Goal: Information Seeking & Learning: Learn about a topic

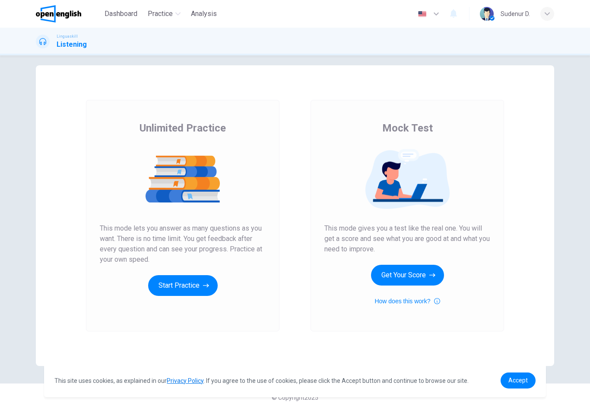
scroll to position [7, 0]
click at [197, 290] on button "Start Practice" at bounding box center [183, 285] width 70 height 21
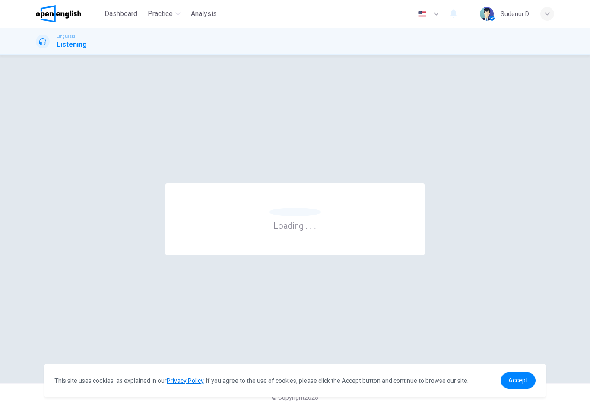
scroll to position [0, 0]
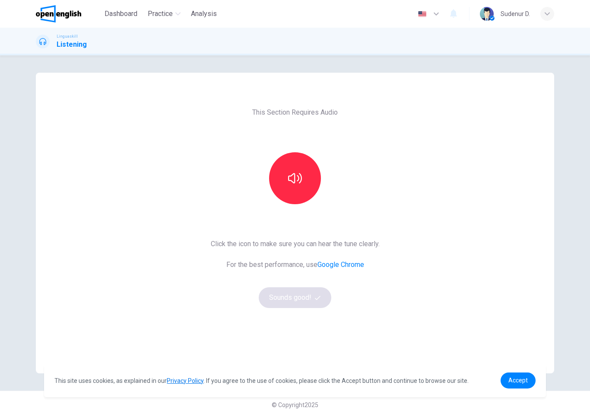
click at [573, 404] on div "© Copyright 2025" at bounding box center [295, 404] width 590 height 28
click at [303, 174] on button "button" at bounding box center [295, 178] width 52 height 52
click at [317, 300] on button "Sounds good!" at bounding box center [295, 297] width 73 height 21
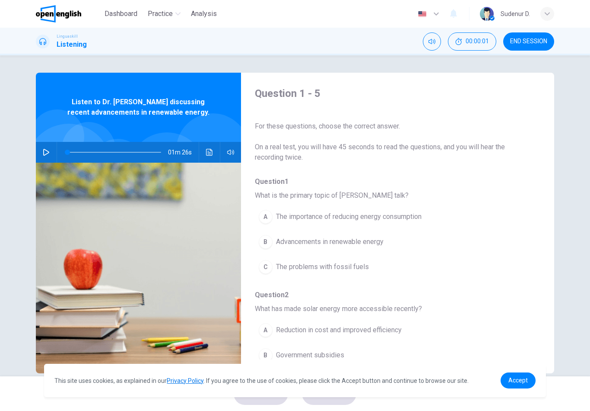
click at [43, 150] on icon "button" at bounding box center [46, 152] width 7 height 7
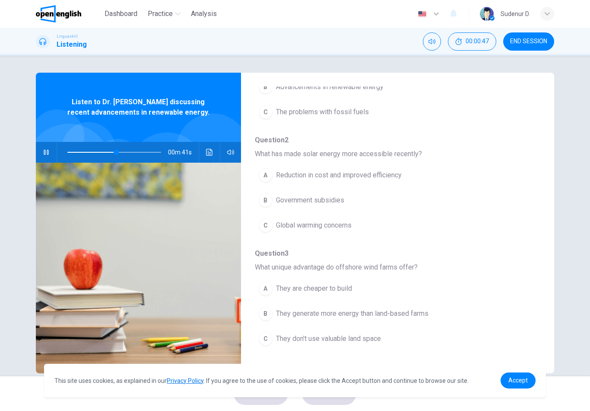
scroll to position [169, 0]
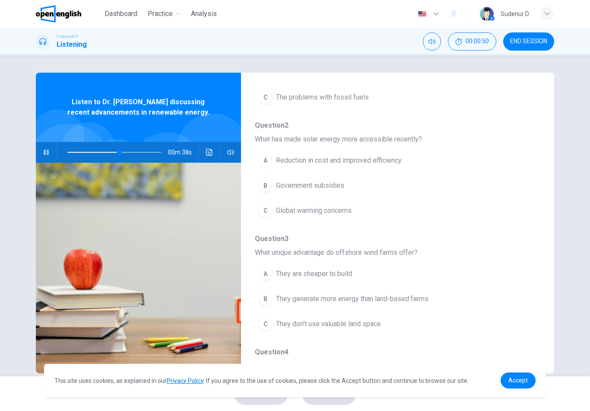
click at [384, 328] on button "C They don't use valuable land space" at bounding box center [375, 324] width 241 height 22
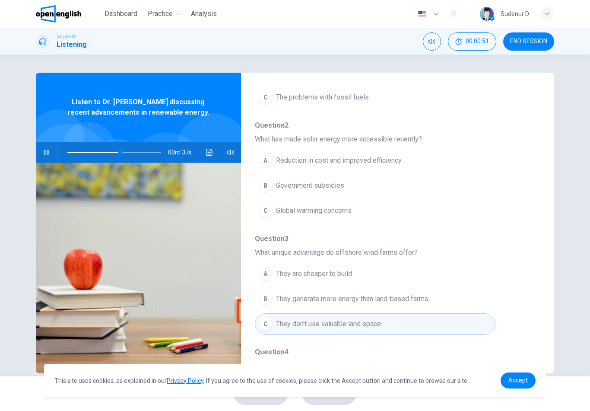
click at [391, 325] on button "C They don't use valuable land space" at bounding box center [375, 324] width 241 height 22
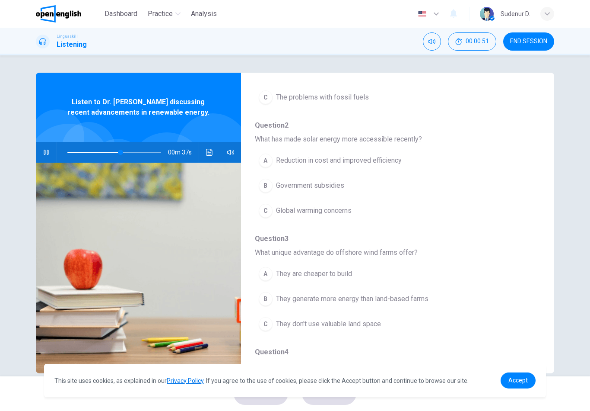
click at [398, 324] on button "C They don't use valuable land space" at bounding box center [375, 324] width 241 height 22
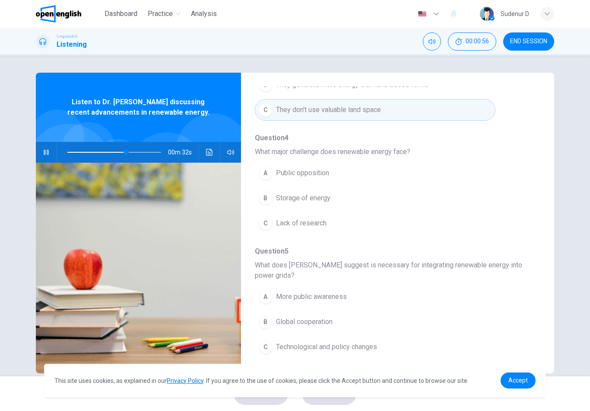
scroll to position [383, 0]
click at [397, 354] on button "C Technological and policy changes" at bounding box center [375, 347] width 241 height 22
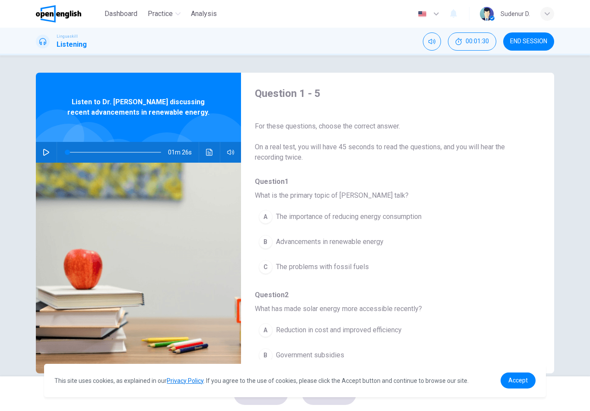
scroll to position [0, 0]
click at [45, 151] on icon "button" at bounding box center [46, 152] width 7 height 7
click at [209, 154] on icon "Click to see the audio transcription" at bounding box center [209, 152] width 7 height 7
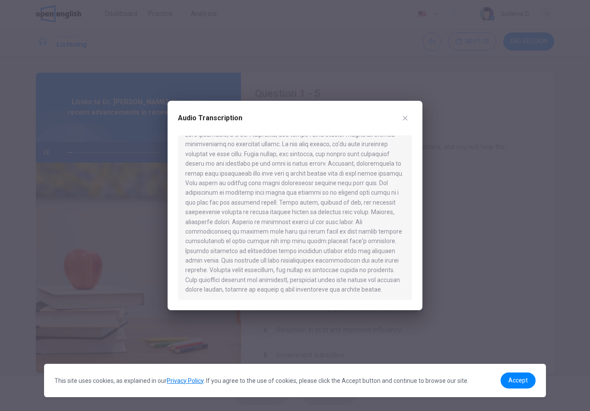
scroll to position [12, 0]
click at [410, 113] on button "button" at bounding box center [405, 118] width 14 height 14
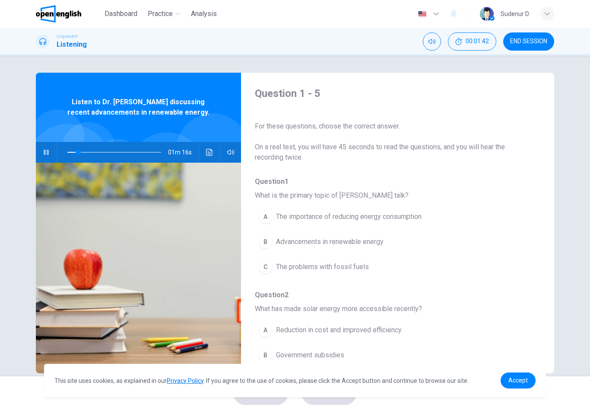
click at [418, 220] on span "The importance of reducing energy consumption" at bounding box center [349, 216] width 146 height 10
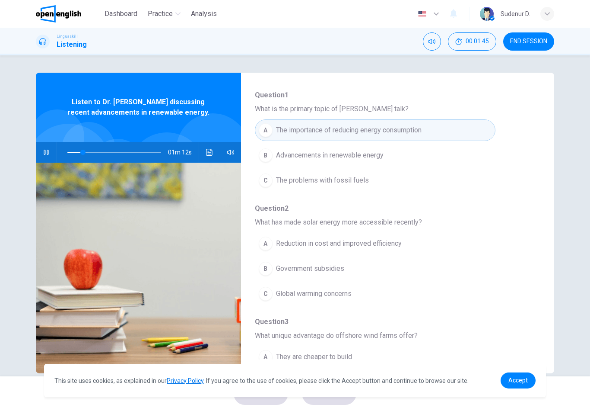
scroll to position [92, 0]
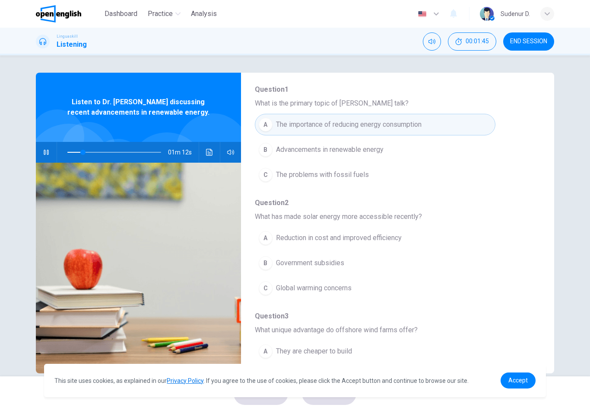
click at [377, 264] on button "B Government subsidies" at bounding box center [375, 263] width 241 height 22
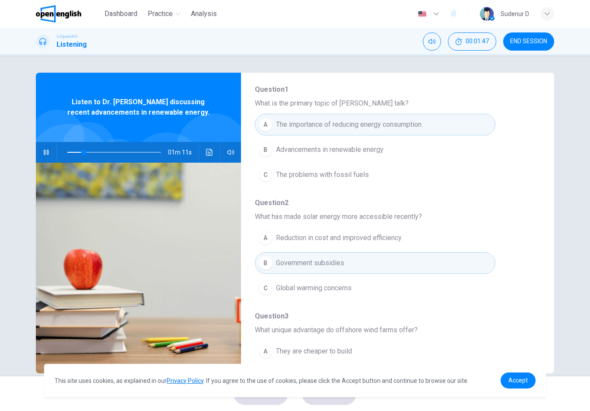
click at [388, 288] on button "C Global warming concerns" at bounding box center [375, 288] width 241 height 22
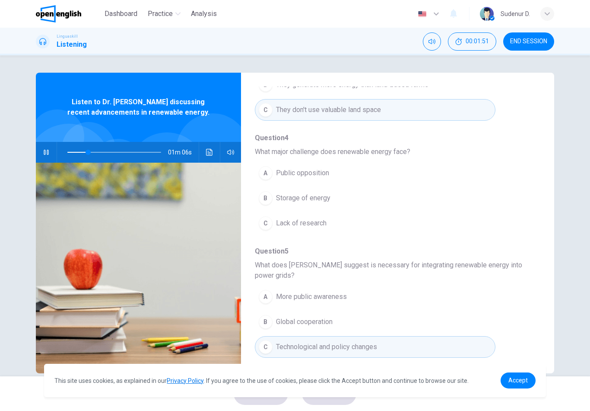
scroll to position [383, 0]
click at [328, 202] on span "Storage of energy" at bounding box center [303, 198] width 54 height 10
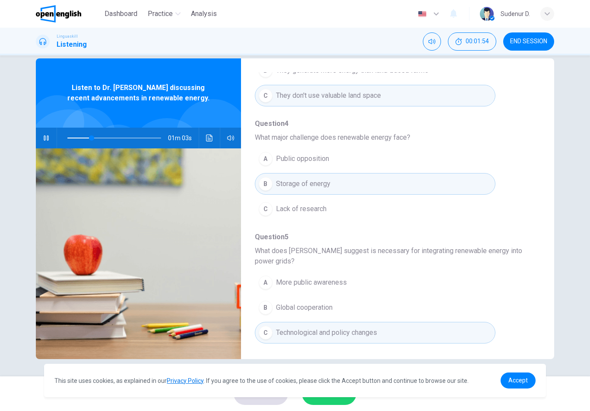
scroll to position [14, 0]
click at [528, 386] on link "Accept" at bounding box center [518, 380] width 35 height 16
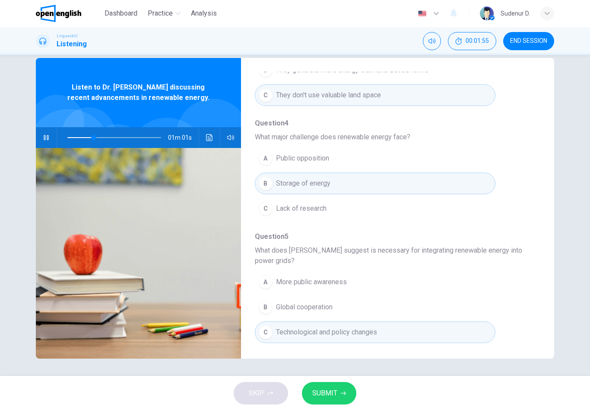
click at [336, 401] on button "SUBMIT" at bounding box center [329, 393] width 54 height 22
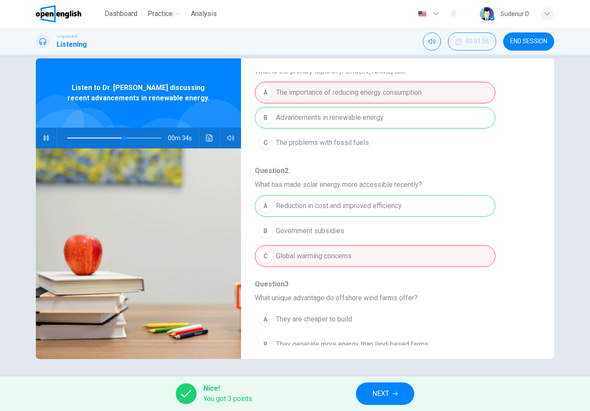
scroll to position [109, 0]
click at [414, 236] on div "A Reduction in cost and improved efficiency B Government subsidies C Global war…" at bounding box center [391, 231] width 272 height 75
click at [413, 236] on div "A Reduction in cost and improved efficiency B Government subsidies C Global war…" at bounding box center [391, 231] width 272 height 75
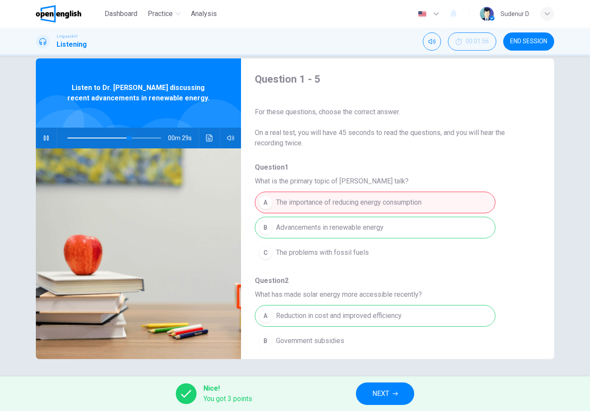
scroll to position [0, 0]
click at [572, 273] on div "Question 1 - 5 For these questions, choose the correct answer. On a real test, …" at bounding box center [295, 215] width 590 height 321
click at [572, 274] on div "Question 1 - 5 For these questions, choose the correct answer. On a real test, …" at bounding box center [295, 215] width 590 height 321
type input "**"
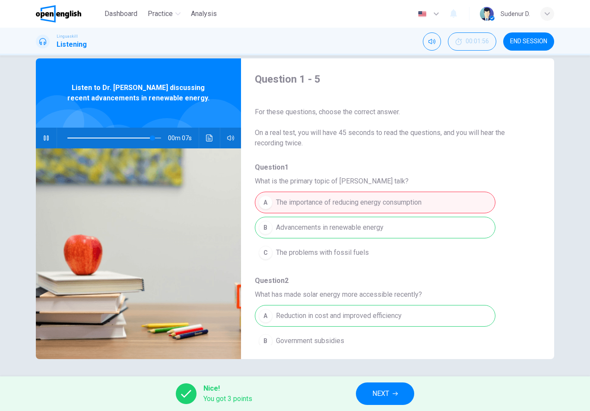
click at [401, 394] on button "NEXT" at bounding box center [385, 393] width 58 height 22
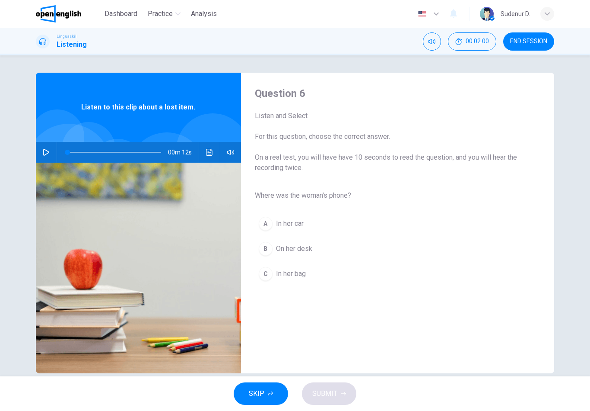
scroll to position [0, 0]
click at [45, 154] on icon "button" at bounding box center [46, 151] width 7 height 7
click at [295, 274] on span "In her bag" at bounding box center [291, 273] width 30 height 10
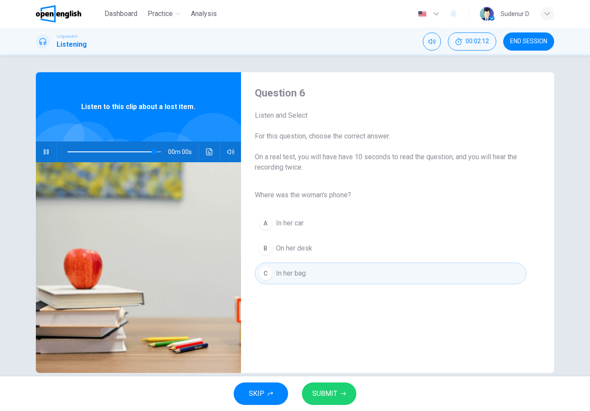
click at [335, 397] on span "SUBMIT" at bounding box center [324, 393] width 25 height 12
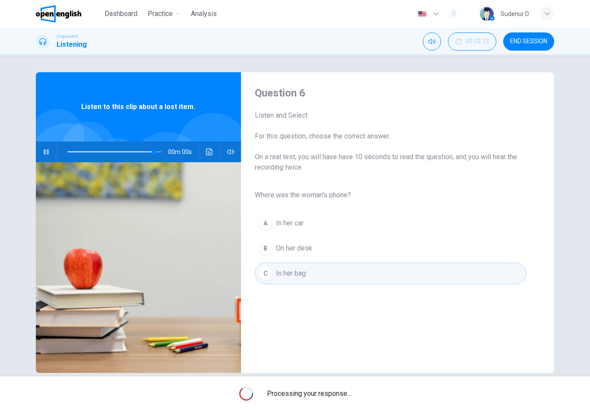
type input "*"
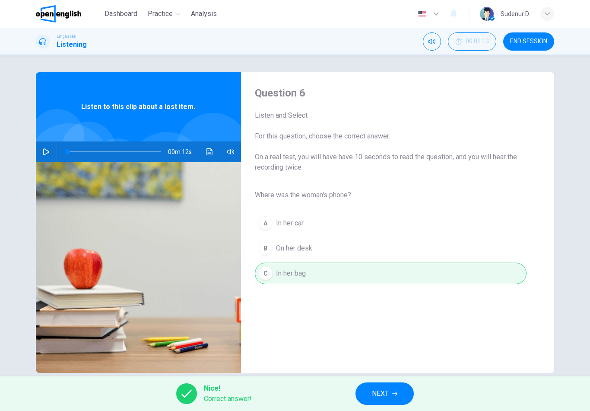
click at [387, 399] on span "NEXT" at bounding box center [380, 393] width 17 height 12
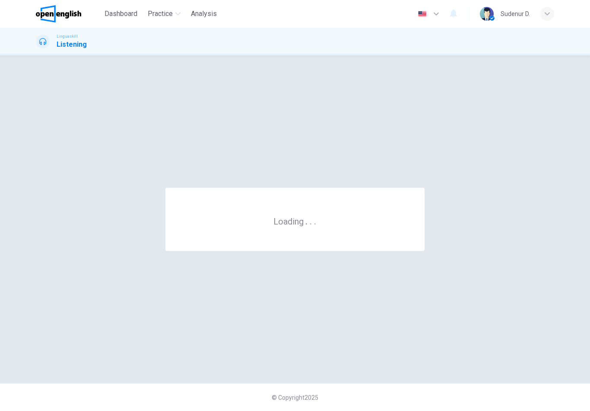
scroll to position [0, 0]
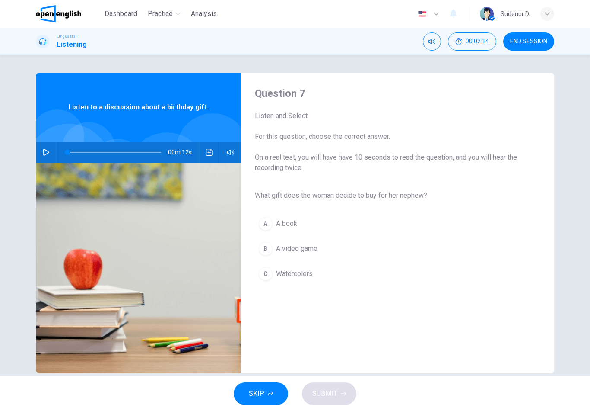
click at [41, 155] on button "button" at bounding box center [46, 152] width 14 height 21
click at [305, 279] on button "C Watercolors" at bounding box center [391, 274] width 272 height 22
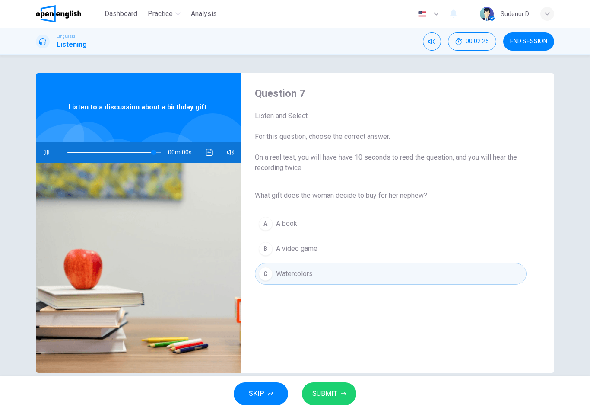
click at [339, 394] on button "SUBMIT" at bounding box center [329, 393] width 54 height 22
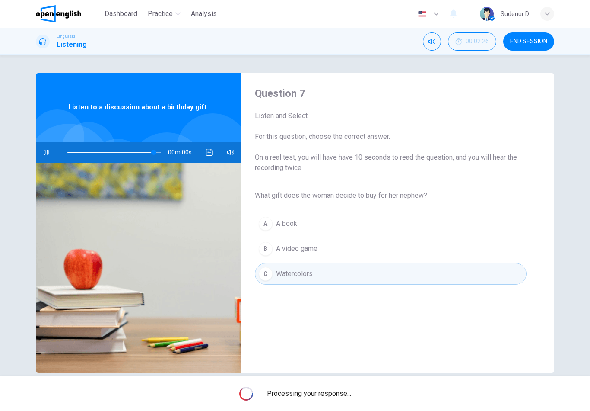
type input "*"
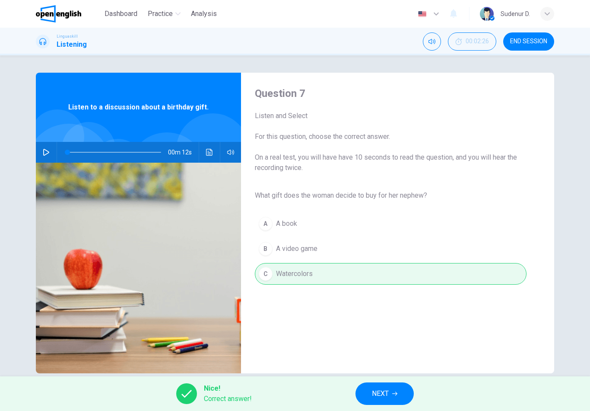
click at [381, 385] on button "NEXT" at bounding box center [385, 393] width 58 height 22
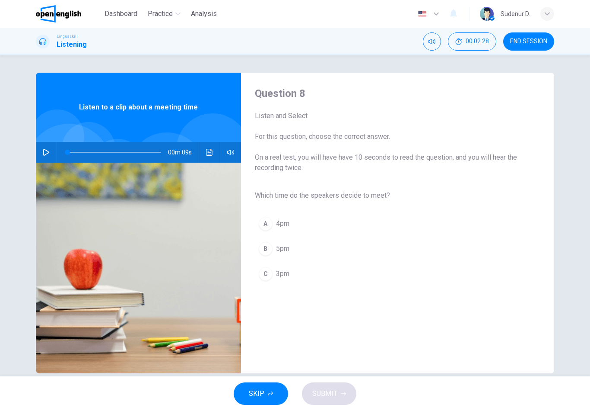
click at [48, 154] on icon "button" at bounding box center [46, 152] width 7 height 7
click at [287, 275] on span "3pm" at bounding box center [282, 273] width 13 height 10
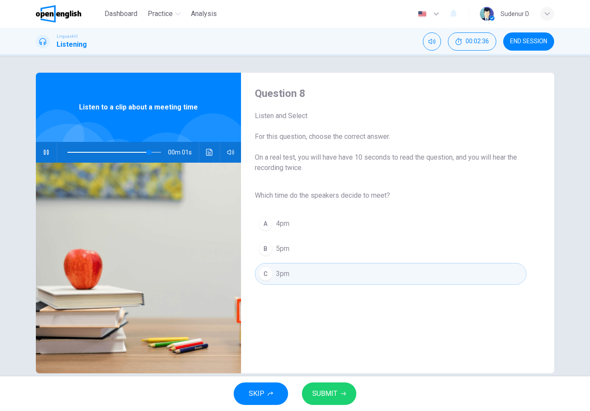
click at [344, 404] on button "SUBMIT" at bounding box center [329, 393] width 54 height 22
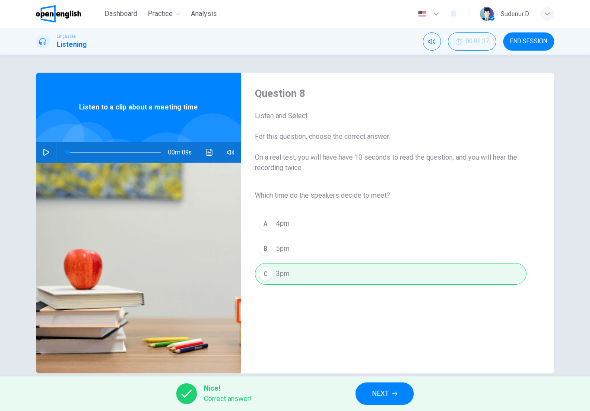
click at [382, 396] on span "NEXT" at bounding box center [380, 393] width 17 height 12
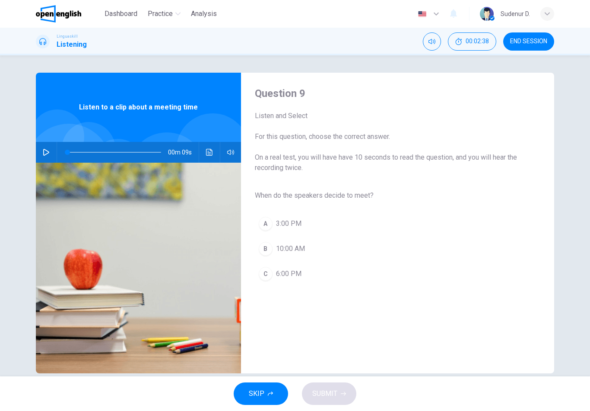
click at [46, 155] on icon "button" at bounding box center [46, 152] width 7 height 7
click at [298, 228] on span "3:00 PM" at bounding box center [288, 223] width 25 height 10
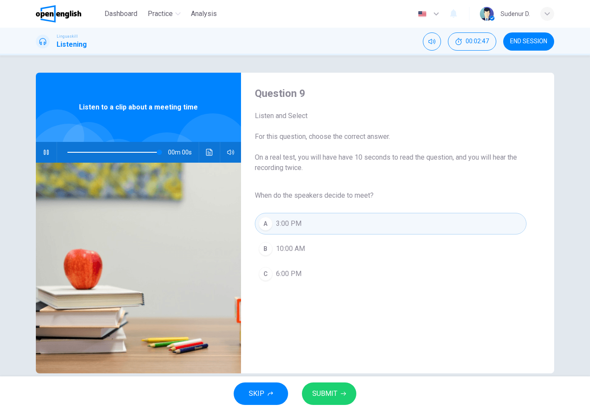
type input "*"
click at [360, 403] on div "SKIP SUBMIT" at bounding box center [295, 393] width 590 height 35
click at [352, 392] on button "SUBMIT" at bounding box center [329, 393] width 54 height 22
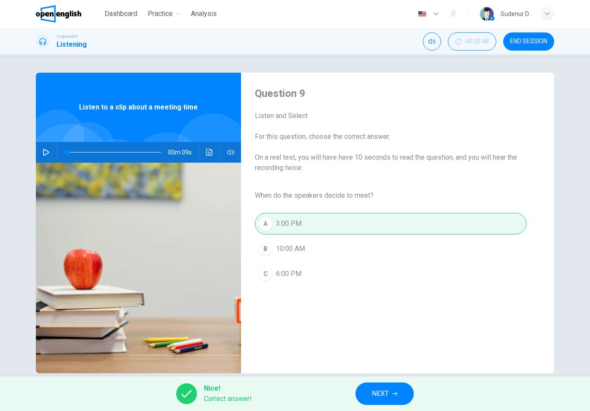
click at [390, 400] on button "NEXT" at bounding box center [385, 393] width 58 height 22
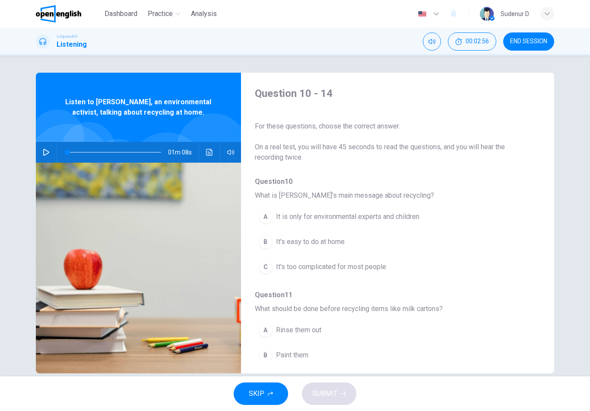
click at [50, 153] on button "button" at bounding box center [46, 152] width 14 height 21
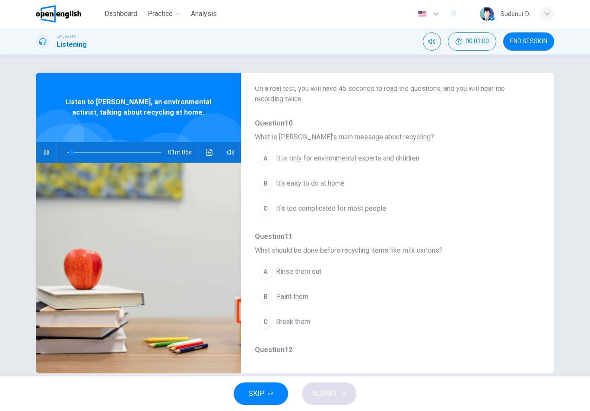
scroll to position [60, 0]
click at [46, 159] on button "button" at bounding box center [46, 152] width 14 height 21
click at [573, 254] on div "Question 10 - 14 For these questions, choose the correct answer. On a real test…" at bounding box center [295, 215] width 590 height 321
click at [37, 160] on div "00m 55s" at bounding box center [138, 152] width 205 height 21
click at [36, 159] on div "00m 55s" at bounding box center [138, 152] width 205 height 21
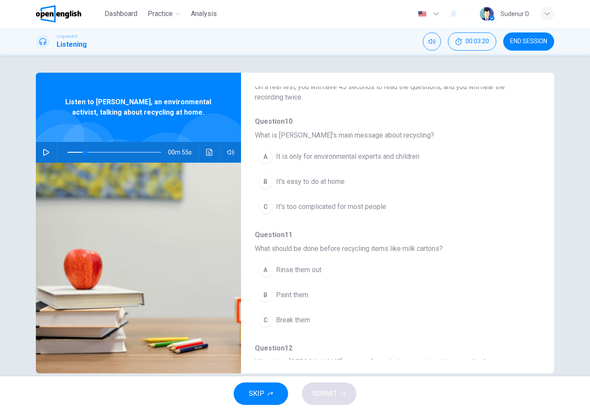
click at [47, 153] on icon "button" at bounding box center [46, 152] width 6 height 7
click at [45, 155] on icon "button" at bounding box center [46, 152] width 7 height 7
click at [49, 154] on icon "button" at bounding box center [46, 152] width 7 height 7
click at [49, 152] on icon "button" at bounding box center [46, 152] width 7 height 7
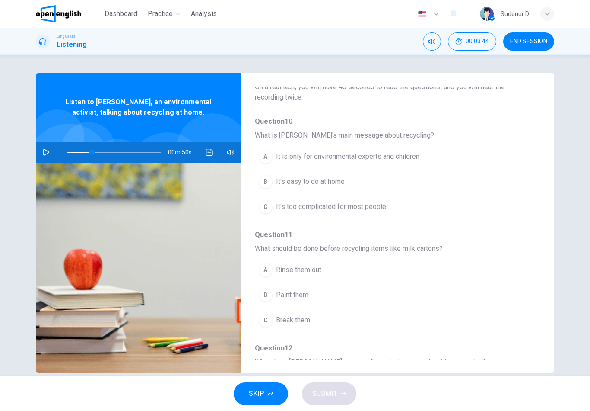
click at [47, 155] on icon "button" at bounding box center [46, 152] width 7 height 7
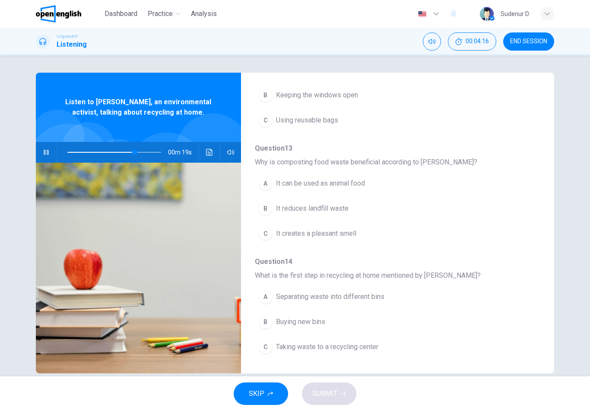
scroll to position [373, 0]
click at [348, 211] on span "It reduces landfill waste" at bounding box center [312, 208] width 73 height 10
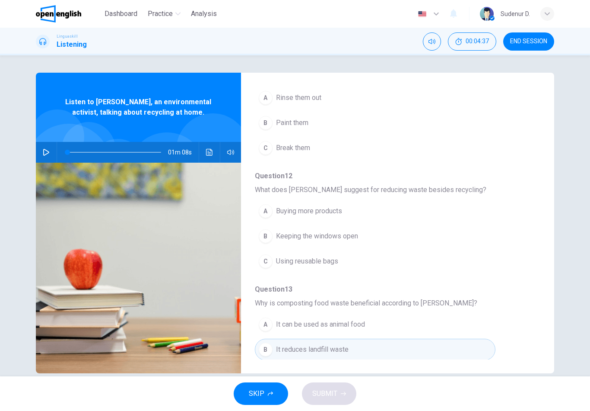
scroll to position [232, 0]
click at [340, 264] on button "C Using reusable bags" at bounding box center [375, 261] width 241 height 22
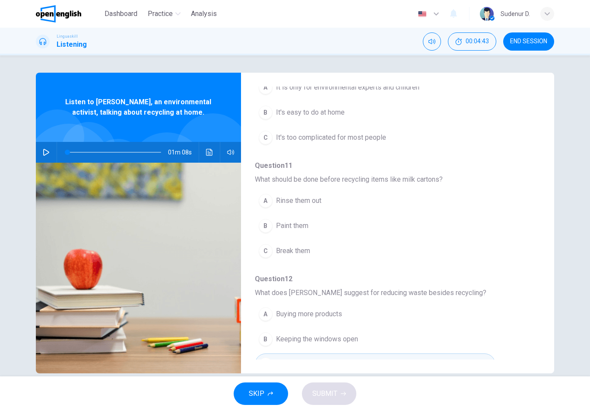
scroll to position [128, 0]
click at [312, 200] on span "Rinse them out" at bounding box center [298, 201] width 45 height 10
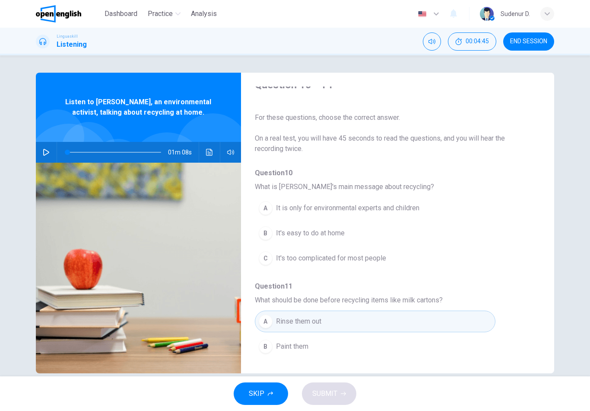
scroll to position [1, 0]
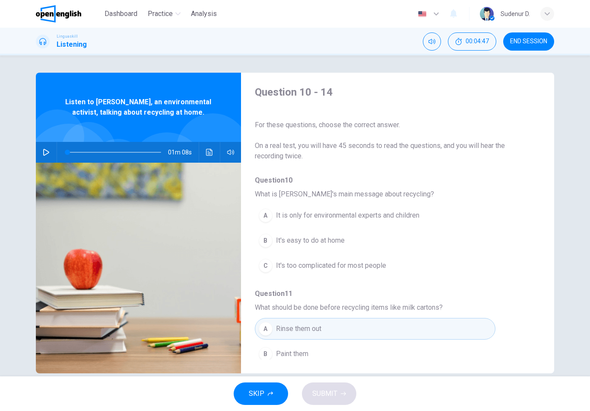
click at [387, 273] on button "C It's too complicated for most people" at bounding box center [375, 266] width 241 height 22
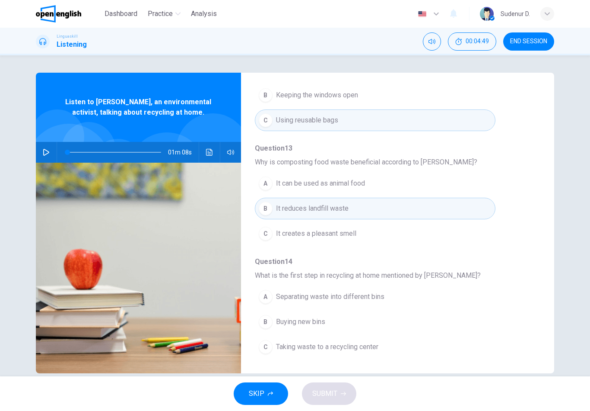
scroll to position [373, 0]
click at [333, 319] on div "A Separating waste into different bins B Buying new bins C Taking waste to a re…" at bounding box center [391, 321] width 272 height 75
click at [315, 325] on span "Buying new bins" at bounding box center [300, 321] width 49 height 10
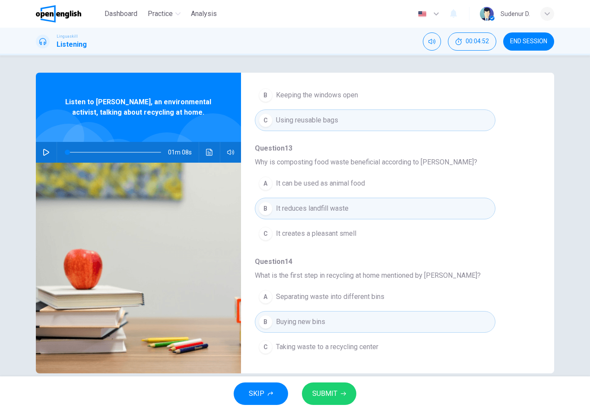
click at [341, 395] on icon "button" at bounding box center [343, 393] width 5 height 5
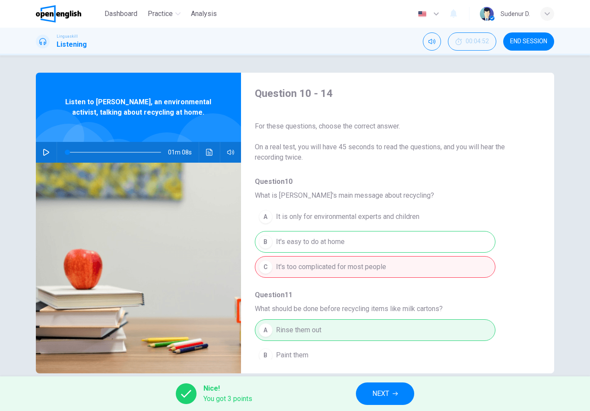
scroll to position [0, 0]
click at [46, 155] on icon "button" at bounding box center [46, 152] width 7 height 7
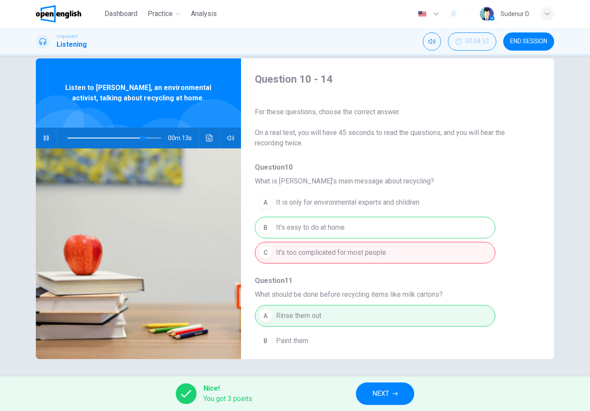
scroll to position [14, 0]
type input "*"
click at [382, 397] on span "NEXT" at bounding box center [381, 393] width 17 height 12
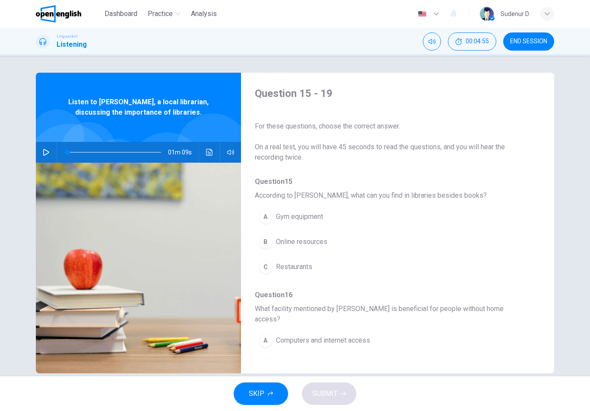
scroll to position [-3, 0]
click at [533, 38] on span "END SESSION" at bounding box center [528, 41] width 37 height 7
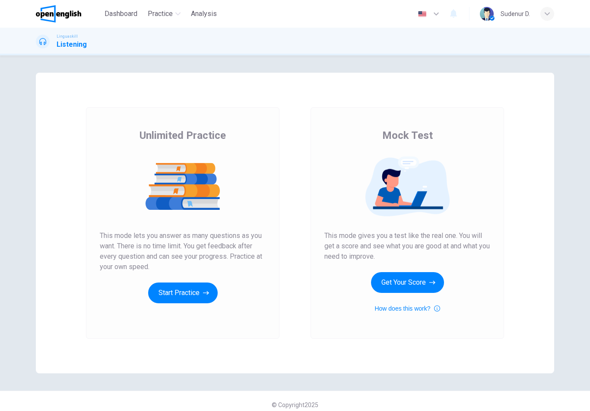
click at [407, 287] on button "Get Your Score" at bounding box center [407, 282] width 73 height 21
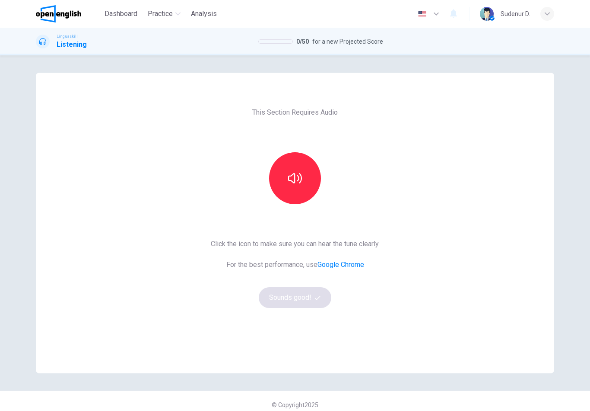
click at [298, 183] on icon "button" at bounding box center [295, 178] width 14 height 14
click at [309, 305] on button "Sounds good!" at bounding box center [295, 297] width 73 height 21
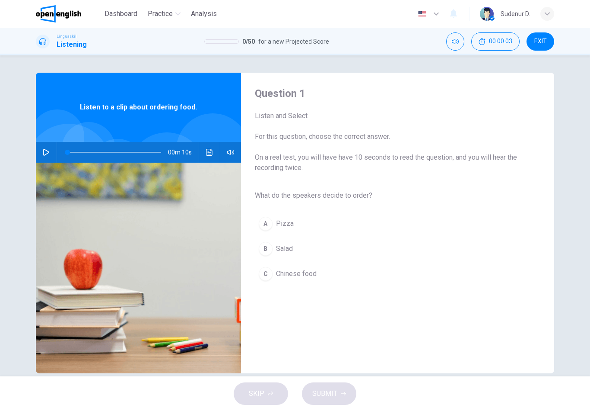
click at [43, 164] on img at bounding box center [138, 267] width 205 height 210
click at [50, 155] on button "button" at bounding box center [46, 152] width 14 height 21
click at [267, 255] on div "B" at bounding box center [266, 249] width 14 height 14
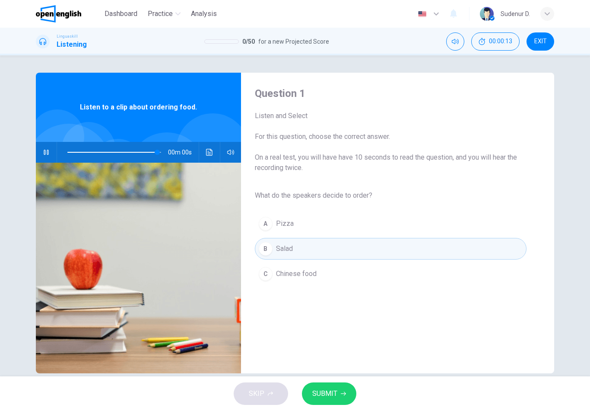
type input "*"
click at [334, 399] on span "SUBMIT" at bounding box center [324, 393] width 25 height 12
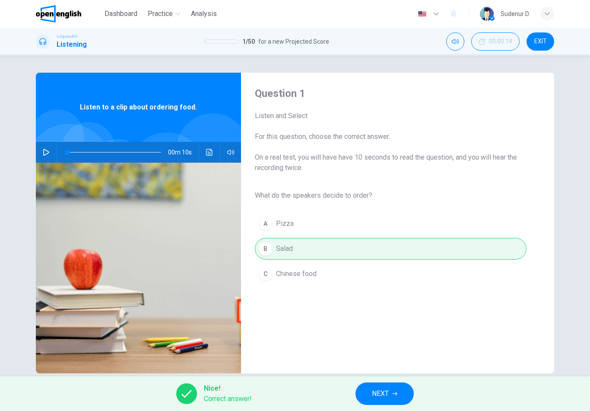
click at [375, 399] on span "NEXT" at bounding box center [380, 393] width 17 height 12
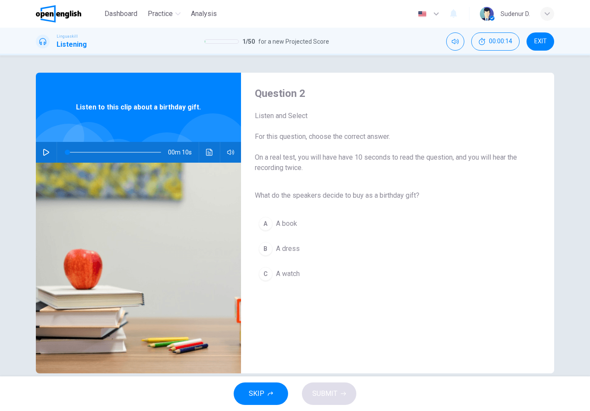
click at [50, 156] on button "button" at bounding box center [46, 152] width 14 height 21
click at [274, 226] on button "A A book" at bounding box center [391, 224] width 272 height 22
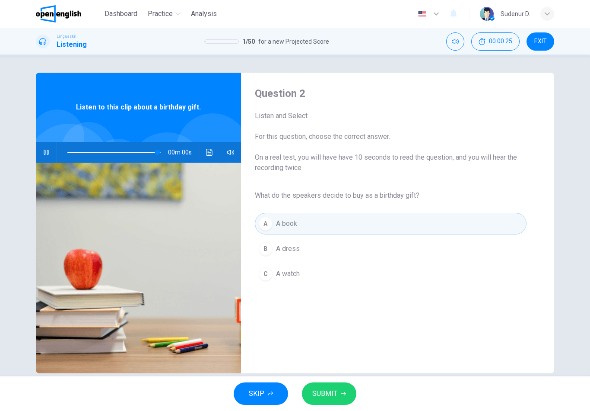
click at [329, 398] on span "SUBMIT" at bounding box center [324, 393] width 25 height 12
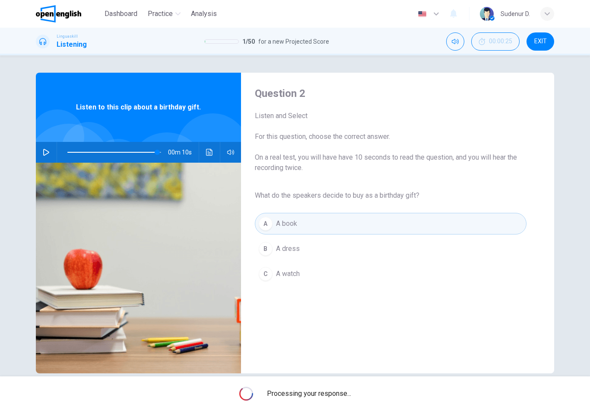
type input "*"
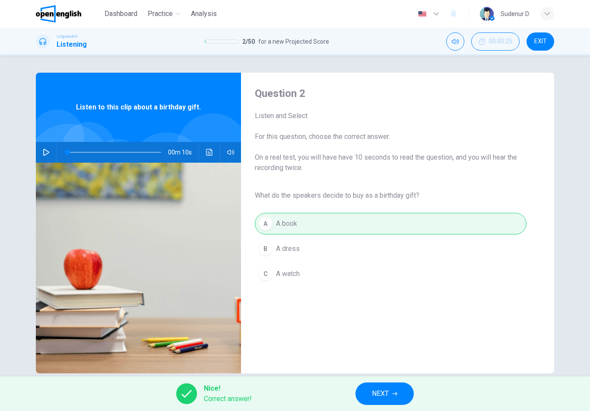
click at [370, 403] on button "NEXT" at bounding box center [385, 393] width 58 height 22
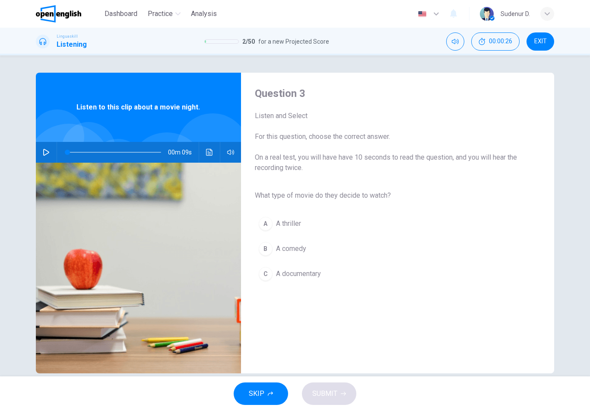
click at [48, 150] on icon "button" at bounding box center [46, 152] width 7 height 7
click at [289, 255] on button "B A comedy" at bounding box center [391, 249] width 272 height 22
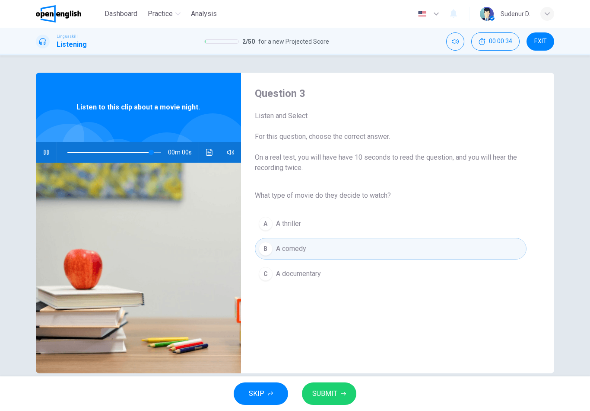
click at [330, 396] on span "SUBMIT" at bounding box center [324, 393] width 25 height 12
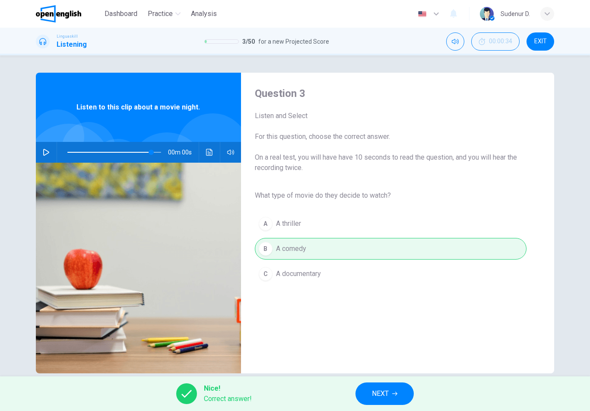
type input "*"
click at [368, 397] on button "NEXT" at bounding box center [385, 393] width 58 height 22
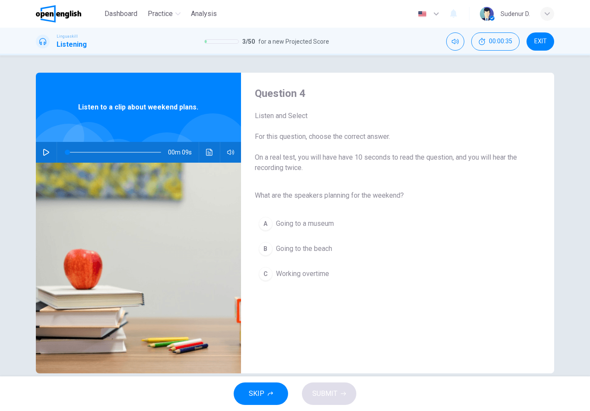
click at [43, 154] on icon "button" at bounding box center [46, 152] width 7 height 7
click at [324, 250] on span "Going to the beach" at bounding box center [304, 248] width 56 height 10
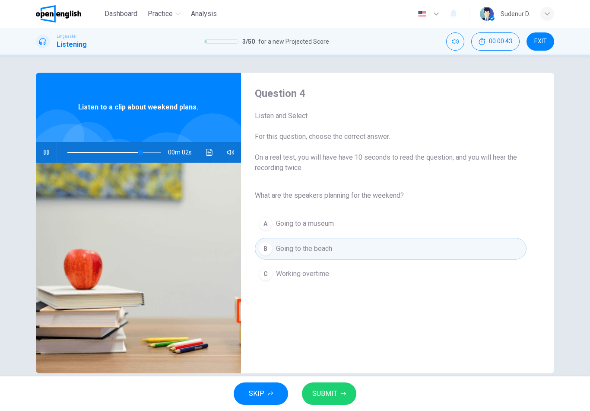
click at [338, 395] on button "SUBMIT" at bounding box center [329, 393] width 54 height 22
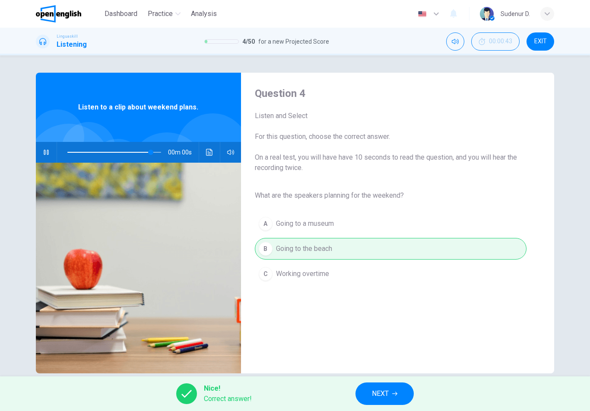
type input "*"
click at [389, 401] on button "NEXT" at bounding box center [385, 393] width 58 height 22
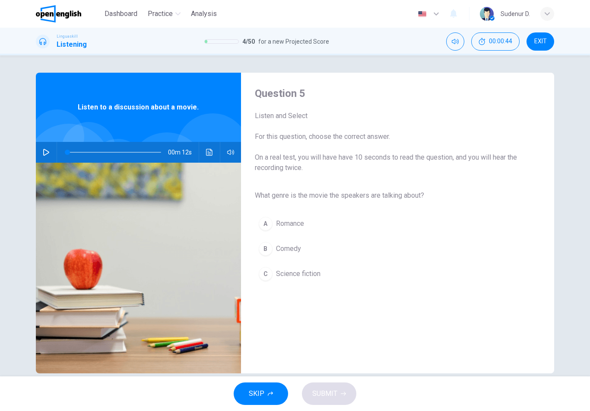
click at [47, 147] on button "button" at bounding box center [46, 152] width 14 height 21
click at [322, 276] on button "C Science fiction" at bounding box center [391, 274] width 272 height 22
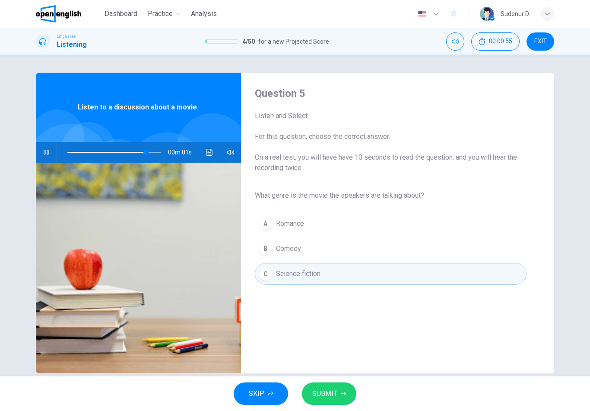
click at [334, 393] on span "SUBMIT" at bounding box center [324, 393] width 25 height 12
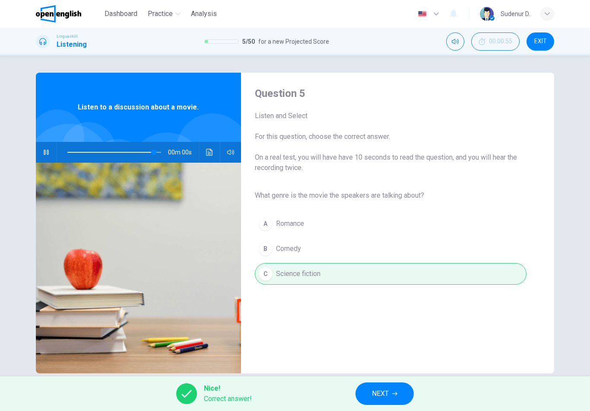
type input "*"
click at [386, 398] on span "NEXT" at bounding box center [380, 393] width 17 height 12
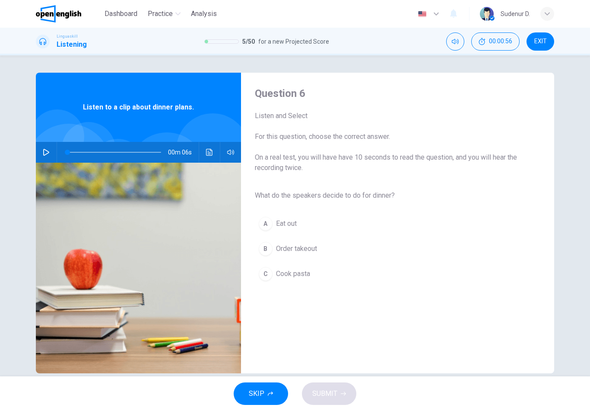
click at [44, 153] on icon "button" at bounding box center [46, 152] width 7 height 7
type input "*"
click at [303, 276] on span "Cook pasta" at bounding box center [293, 273] width 34 height 10
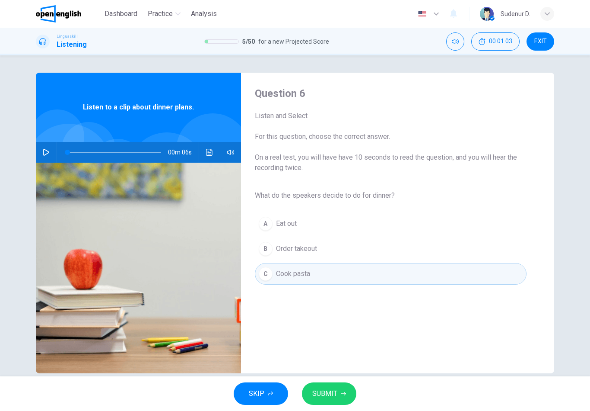
click at [347, 404] on button "SUBMIT" at bounding box center [329, 393] width 54 height 22
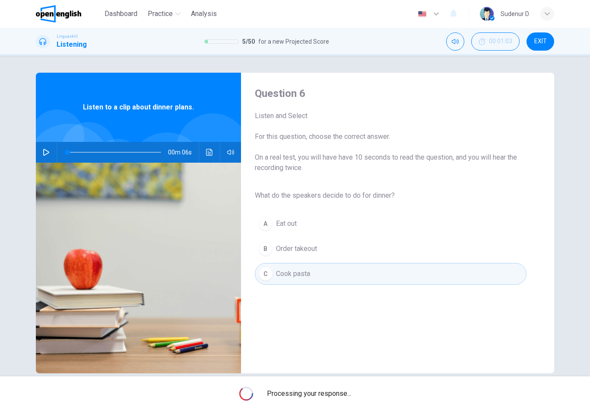
click at [347, 396] on span "Processing your response..." at bounding box center [309, 393] width 84 height 10
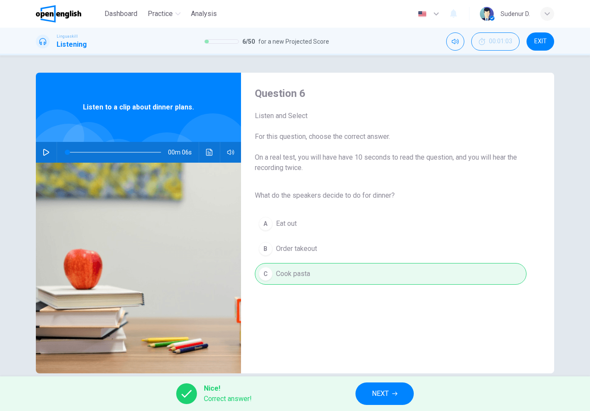
click at [371, 393] on button "NEXT" at bounding box center [385, 393] width 58 height 22
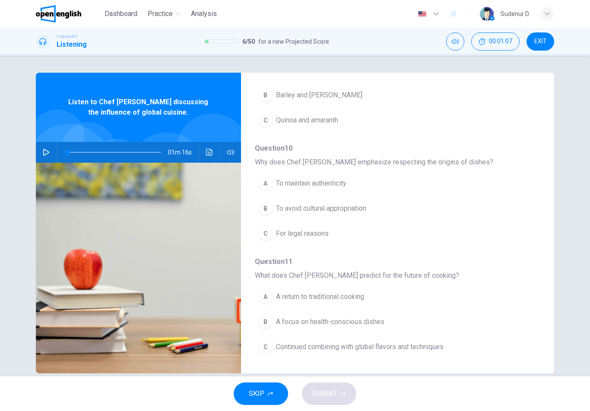
scroll to position [373, 0]
click at [545, 41] on span "EXIT" at bounding box center [541, 41] width 13 height 7
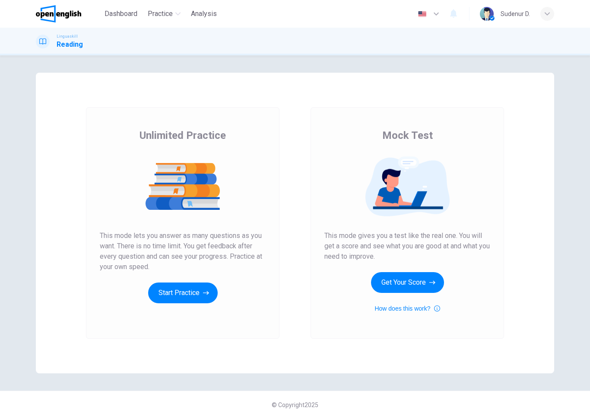
click at [194, 294] on button "Start Practice" at bounding box center [183, 292] width 70 height 21
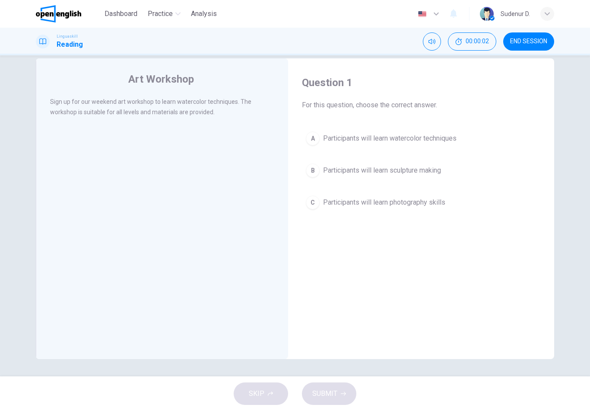
scroll to position [14, 0]
click at [228, 117] on div "Sign up for our weekend art workshop to learn watercolor techniques. The worksh…" at bounding box center [162, 106] width 225 height 21
click at [226, 120] on div "Sign up for our weekend art workshop to learn watercolor techniques. The worksh…" at bounding box center [168, 111] width 236 height 31
click at [434, 172] on span "Participants will learn sculpture making" at bounding box center [382, 170] width 118 height 10
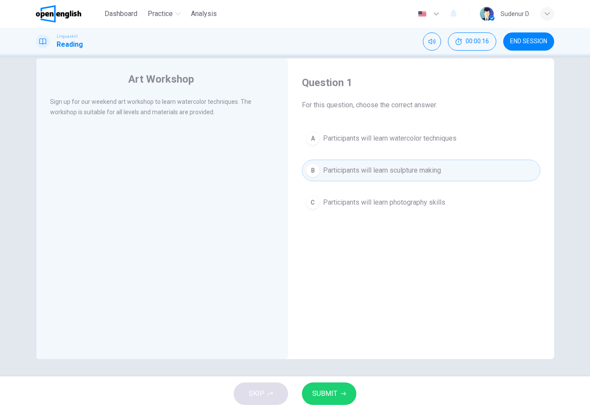
click at [587, 301] on div "Art Workshop Sign up for our weekend art workshop to learn watercolor technique…" at bounding box center [295, 215] width 590 height 321
click at [469, 137] on button "A Participants will learn watercolor techniques" at bounding box center [421, 138] width 239 height 22
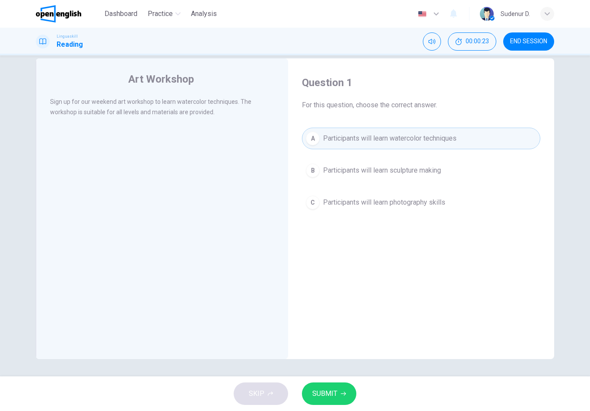
click at [347, 398] on button "SUBMIT" at bounding box center [329, 393] width 54 height 22
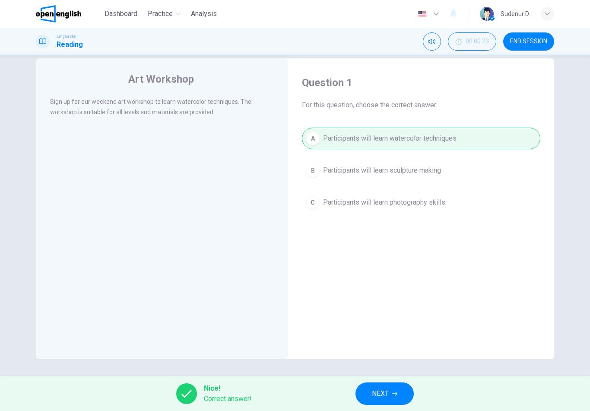
click at [401, 389] on button "NEXT" at bounding box center [385, 393] width 58 height 22
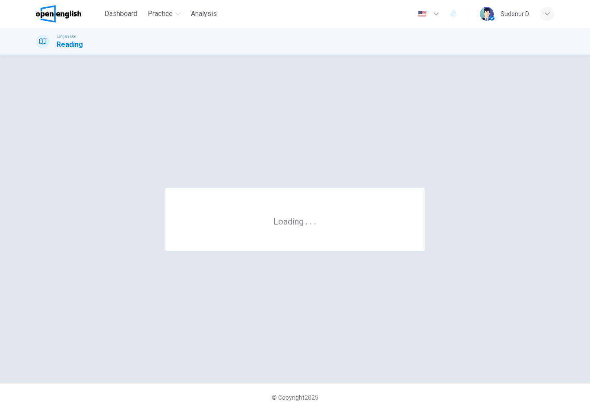
scroll to position [0, 0]
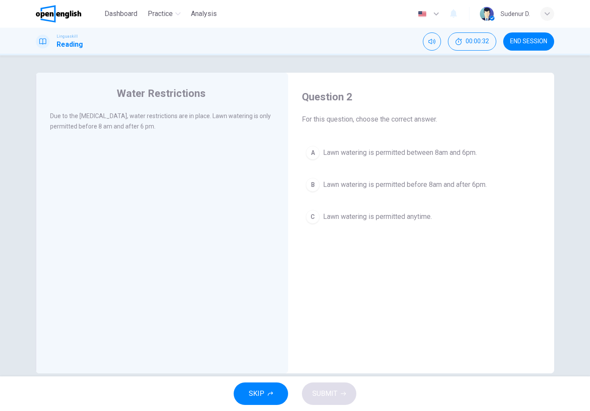
click at [428, 159] on button "A Lawn watering is permitted between 8am and 6pm." at bounding box center [421, 153] width 239 height 22
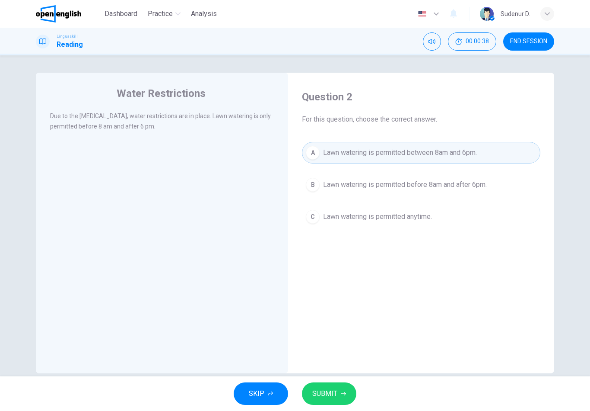
click at [474, 189] on span "Lawn watering is permitted before 8am and after 6pm." at bounding box center [405, 184] width 164 height 10
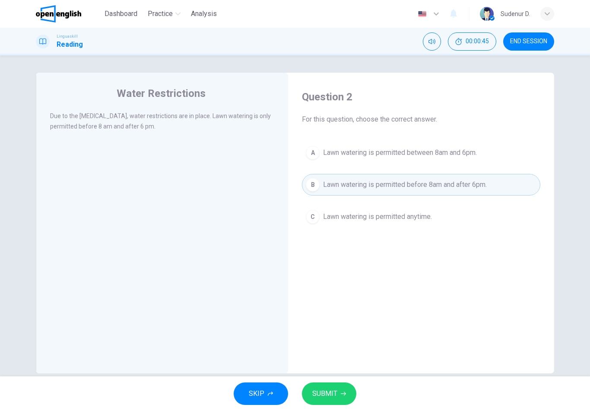
click at [338, 388] on button "SUBMIT" at bounding box center [329, 393] width 54 height 22
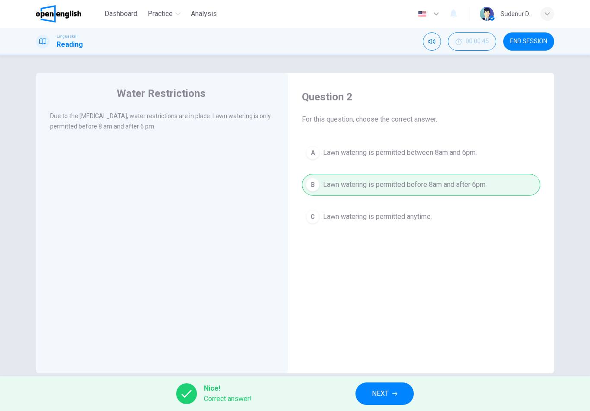
click at [401, 399] on button "NEXT" at bounding box center [385, 393] width 58 height 22
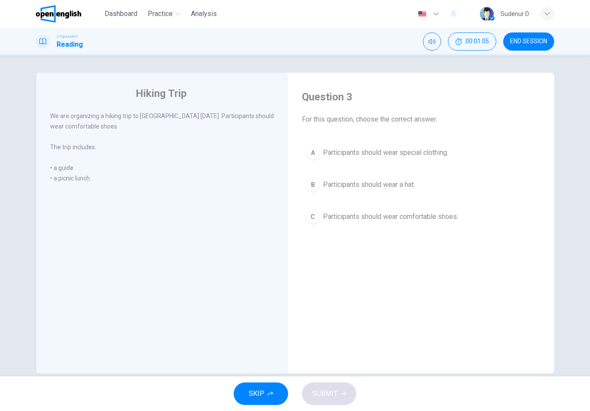
click at [445, 219] on span "Participants should wear comfortable shoes." at bounding box center [390, 216] width 135 height 10
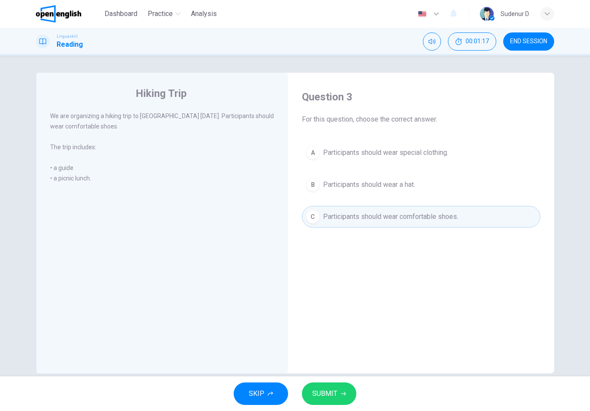
click at [347, 395] on button "SUBMIT" at bounding box center [329, 393] width 54 height 22
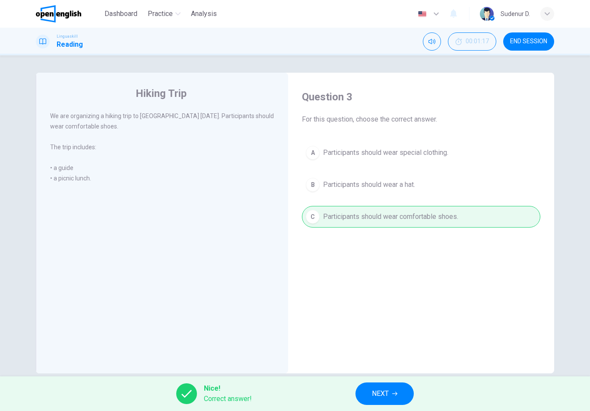
click at [392, 390] on button "NEXT" at bounding box center [385, 393] width 58 height 22
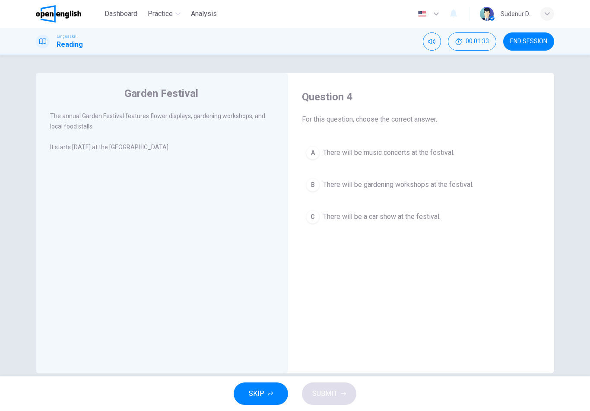
click at [251, 140] on div "The annual Garden Festival features flower displays, gardening workshops, and l…" at bounding box center [168, 137] width 236 height 52
click at [450, 188] on span "There will be gardening workshops at the festival." at bounding box center [398, 184] width 150 height 10
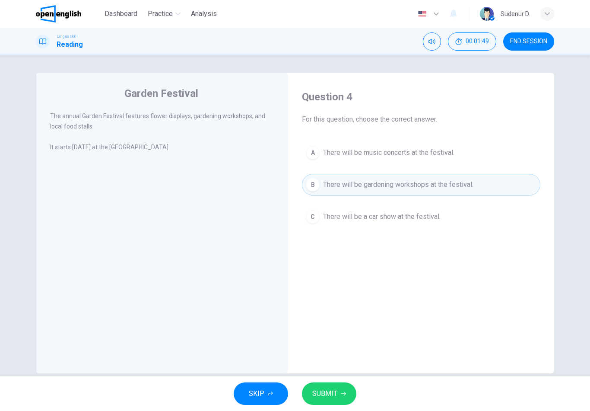
click at [352, 401] on button "SUBMIT" at bounding box center [329, 393] width 54 height 22
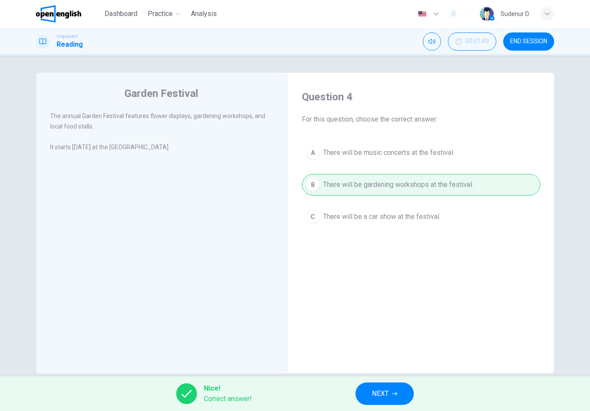
click at [383, 390] on span "NEXT" at bounding box center [380, 393] width 17 height 12
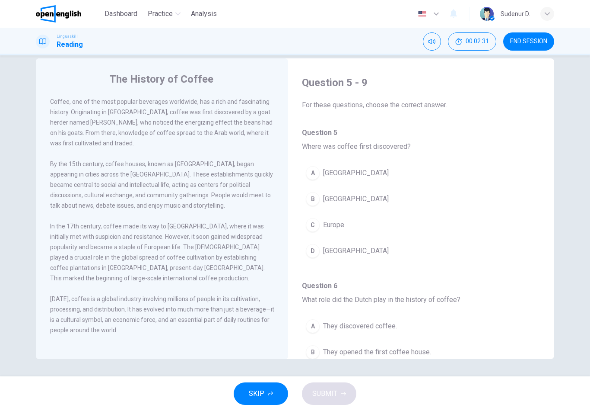
click at [542, 41] on span "END SESSION" at bounding box center [528, 41] width 37 height 7
